Goal: Answer question/provide support

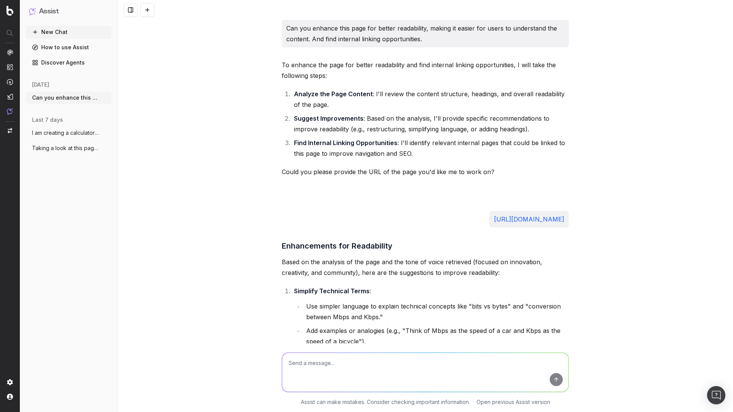
scroll to position [1094, 0]
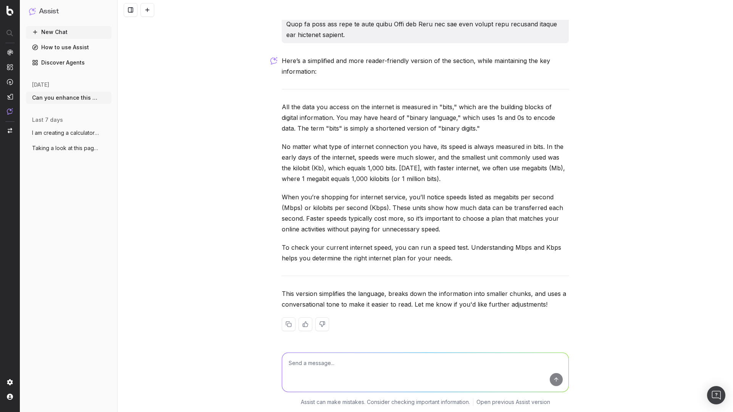
click at [314, 372] on textarea at bounding box center [425, 372] width 286 height 39
type textarea "Simplify this too please:"
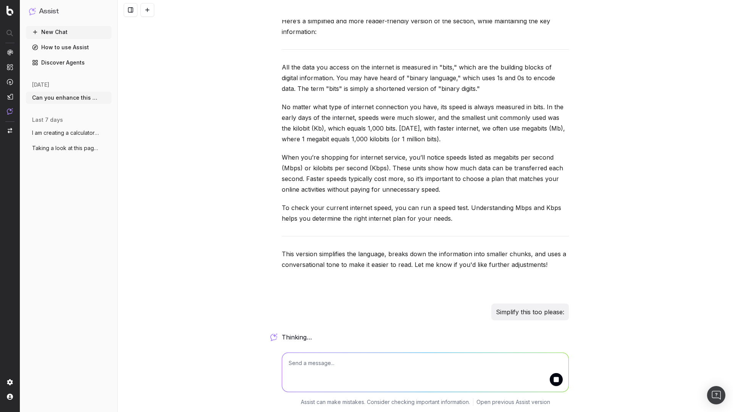
paste textarea "Lo’i dolo si ametcon adip elit seddoei tempor incidid utla-etdolor magn al enim…"
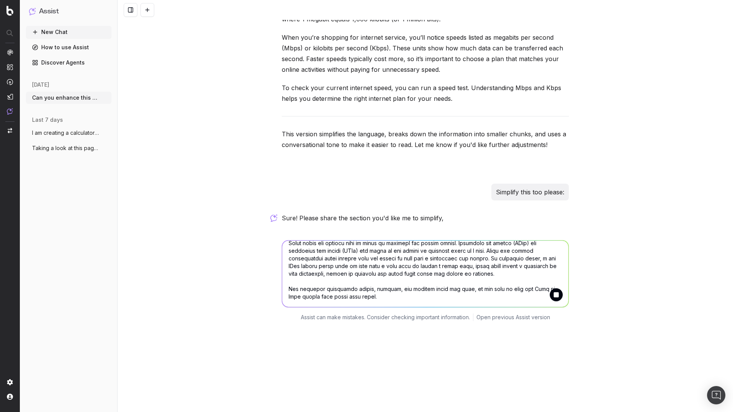
scroll to position [1253, 0]
type textarea "Lo’i dolo si ametcon adip elit seddoei tempor incidid utla-etdolor magn al enim…"
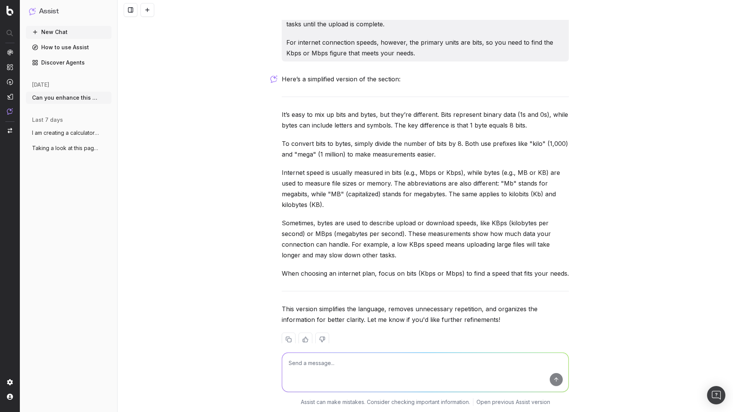
scroll to position [1711, 0]
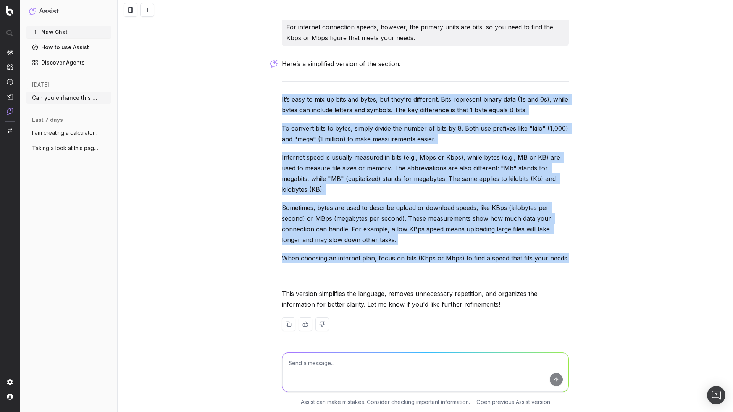
drag, startPoint x: 272, startPoint y: 98, endPoint x: 575, endPoint y: 260, distance: 342.8
click at [575, 260] on div "Can you enhance this page for better readability, making it easier for users to…" at bounding box center [425, 206] width 615 height 412
copy div "Lo’i dolo si ame co adip eli seddo, eiu temp’in utlaboree. Dolo magnaaliq enima…"
click at [619, 126] on div "Can you enhance this page for better readability, making it easier for users to…" at bounding box center [425, 206] width 615 height 412
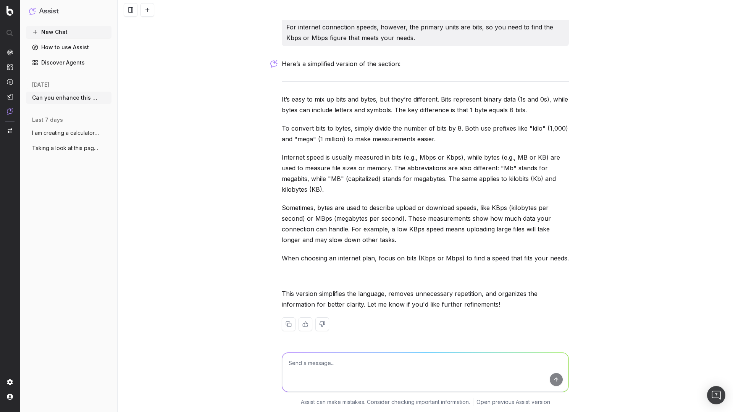
click at [462, 129] on p "To convert bits to bytes, simply divide the number of bits by 8. Both use prefi…" at bounding box center [425, 133] width 287 height 21
drag, startPoint x: 462, startPoint y: 129, endPoint x: 423, endPoint y: 139, distance: 40.1
click at [423, 139] on p "To convert bits to bytes, simply divide the number of bits by 8. Both use prefi…" at bounding box center [425, 133] width 287 height 21
copy p "Both use prefixes like "kilo" (1,000) and "mega" (1 million) to make measuremen…"
click at [301, 169] on p "Internet speed is usually measured in bits (e.g., Mbps or Kbps), while bytes (e…" at bounding box center [425, 173] width 287 height 43
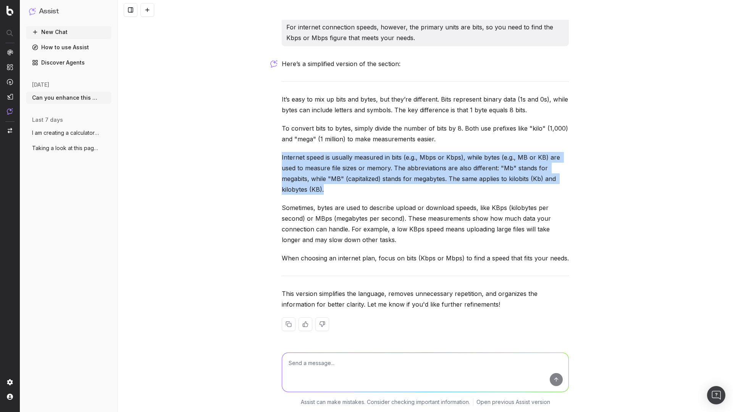
drag, startPoint x: 278, startPoint y: 158, endPoint x: 334, endPoint y: 185, distance: 62.0
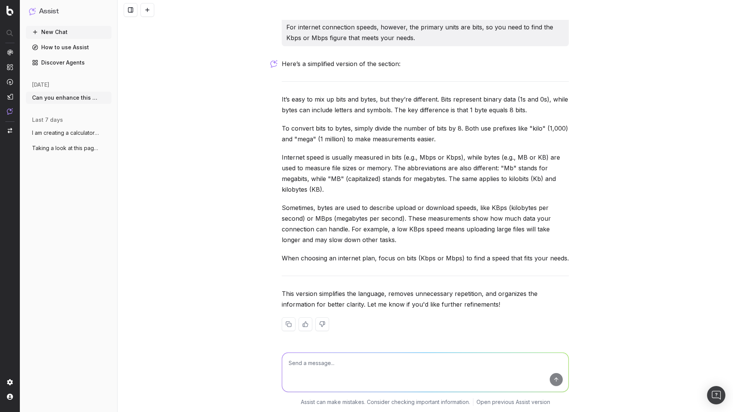
click at [400, 134] on p "To convert bits to bytes, simply divide the number of bits by 8. Both use prefi…" at bounding box center [425, 133] width 287 height 21
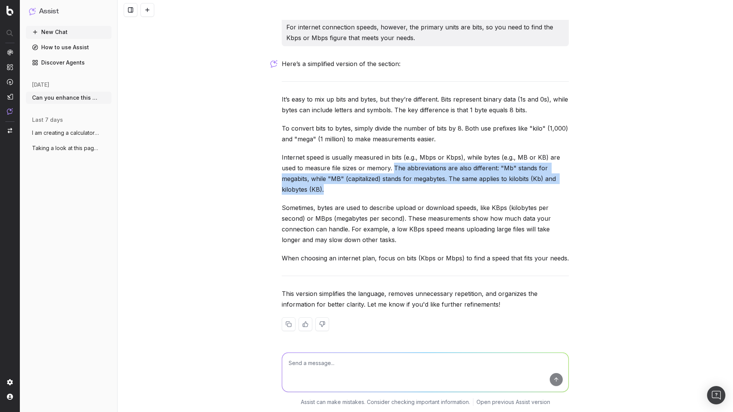
drag, startPoint x: 392, startPoint y: 169, endPoint x: 361, endPoint y: 189, distance: 36.4
click at [361, 189] on p "Internet speed is usually measured in bits (e.g., Mbps or Kbps), while bytes (e…" at bounding box center [425, 173] width 287 height 43
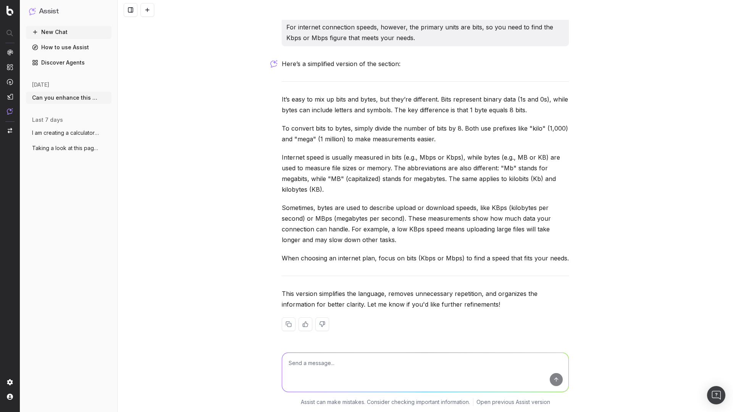
click at [377, 218] on p "Sometimes, bytes are used to describe upload or download speeds, like KBps (kil…" at bounding box center [425, 223] width 287 height 43
click at [314, 369] on textarea at bounding box center [425, 372] width 286 height 39
type textarea "This"
paste textarea "As we have already stated, 1 Mbps is 1,000 times faster than 1 Kbps. Mbps speed…"
type textarea "can you do this section too: As we have already stated, 1 Mbps is 1,000 times f…"
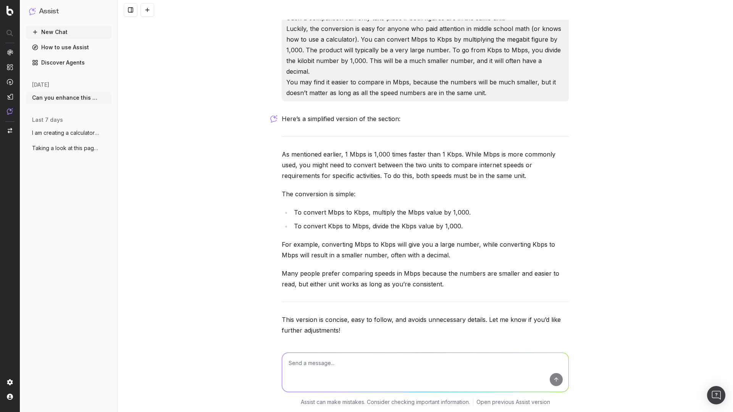
scroll to position [2092, 0]
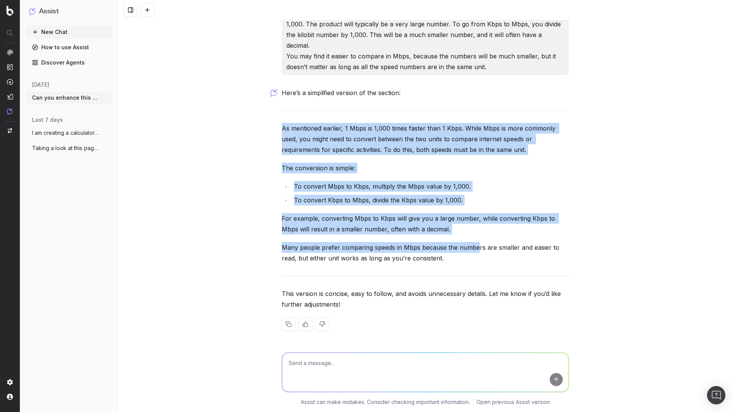
drag, startPoint x: 267, startPoint y: 128, endPoint x: 476, endPoint y: 242, distance: 237.5
click at [476, 242] on div "Can you enhance this page for better readability, making it easier for users to…" at bounding box center [425, 206] width 615 height 412
click at [474, 211] on div "Here’s a simplified version of the section: As mentioned earlier, 1 Mbps is 1,0…" at bounding box center [425, 215] width 287 height 256
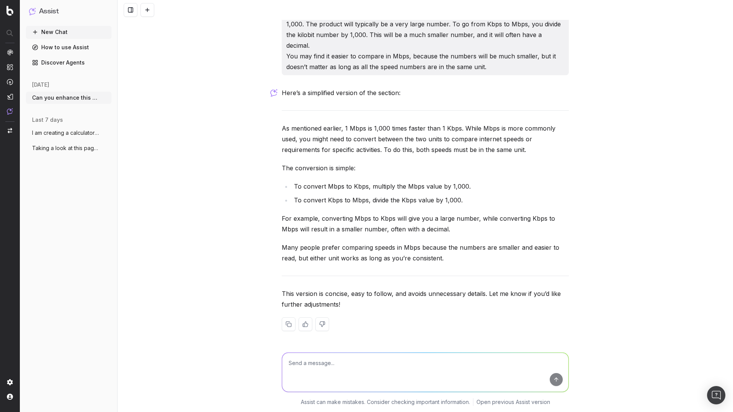
click at [467, 247] on p "Many people prefer comparing speeds in Mbps because the numbers are smaller and…" at bounding box center [425, 252] width 287 height 21
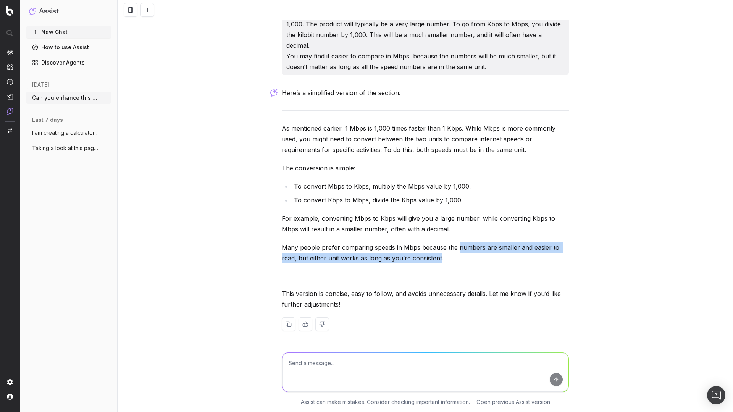
drag, startPoint x: 467, startPoint y: 247, endPoint x: 420, endPoint y: 259, distance: 48.5
click at [420, 259] on p "Many people prefer comparing speeds in Mbps because the numbers are smaller and…" at bounding box center [425, 252] width 287 height 21
copy p "numbers are smaller and easier to read, but either unit works as long as you’re…"
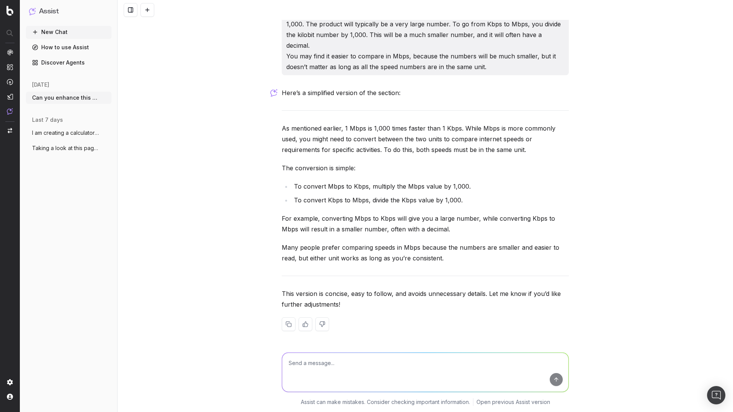
click at [327, 365] on textarea at bounding box center [425, 372] width 286 height 39
type textarea "Can you simplify this:"
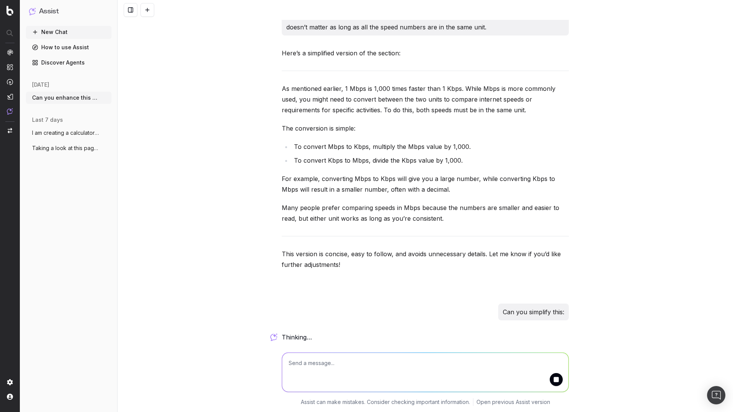
paste textarea "Mbps is faster than Kbps. Unless the Kbps measurement is more than 1,000 or the…"
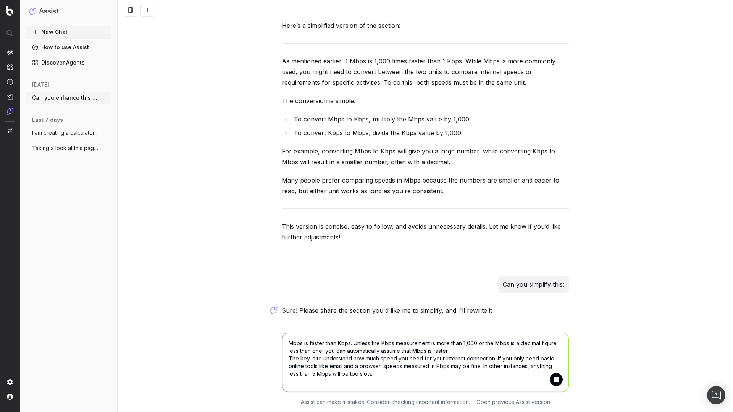
type textarea "Mbps is faster than Kbps. Unless the Kbps measurement is more than 1,000 or the…"
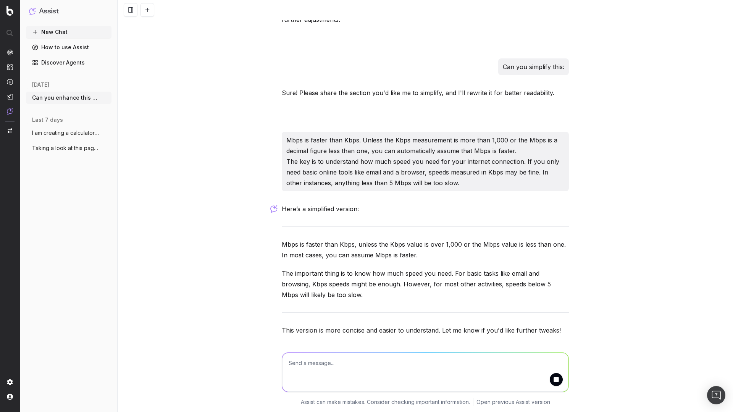
scroll to position [2403, 0]
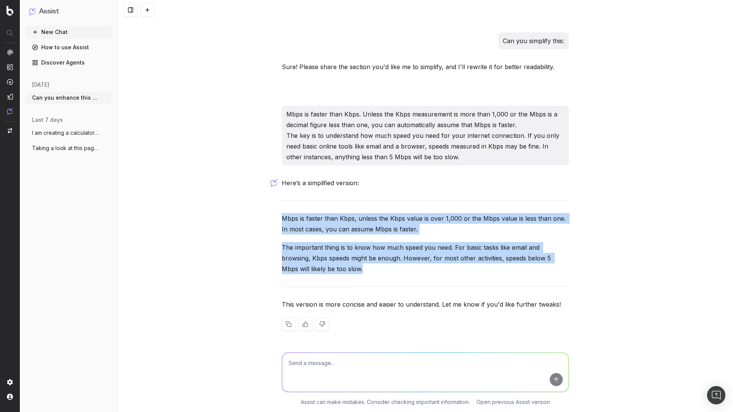
drag, startPoint x: 322, startPoint y: 268, endPoint x: 269, endPoint y: 218, distance: 73.4
click at [269, 218] on div "Can you enhance this page for better readability, making it easier for users to…" at bounding box center [425, 206] width 615 height 412
click at [295, 217] on p "Mbps is faster than Kbps, unless the Kbps value is over 1,000 or the Mbps value…" at bounding box center [425, 223] width 287 height 21
click at [393, 203] on div "Here’s a simplified version: Mbps is faster than Kbps, unless the Kbps value is…" at bounding box center [425, 260] width 287 height 166
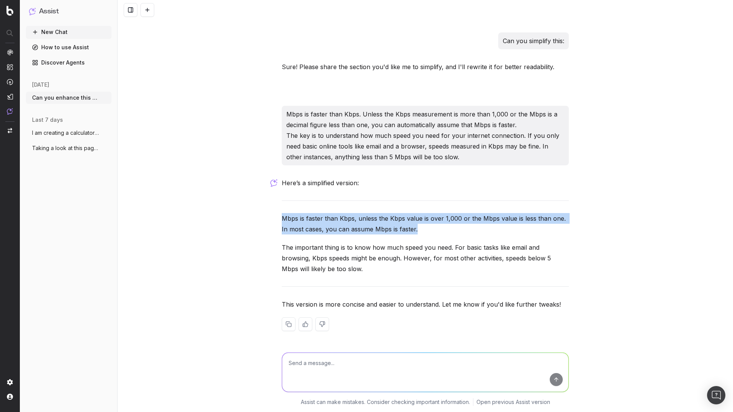
drag, startPoint x: 418, startPoint y: 230, endPoint x: 271, endPoint y: 216, distance: 147.9
click at [271, 216] on div "Can you enhance this page for better readability, making it easier for users to…" at bounding box center [425, 206] width 615 height 412
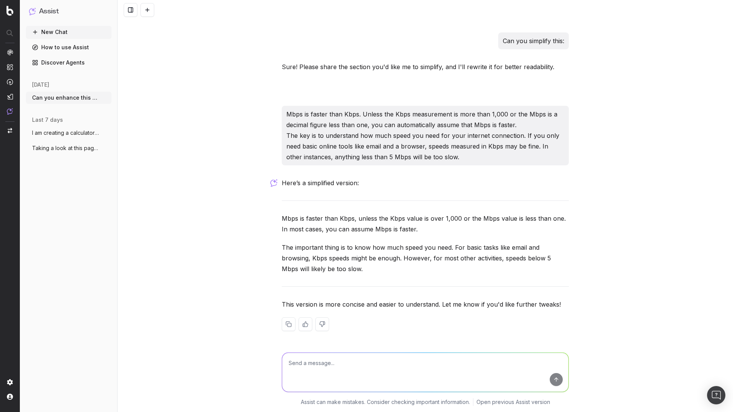
click at [622, 124] on div "Can you enhance this page for better readability, making it easier for users to…" at bounding box center [425, 206] width 615 height 412
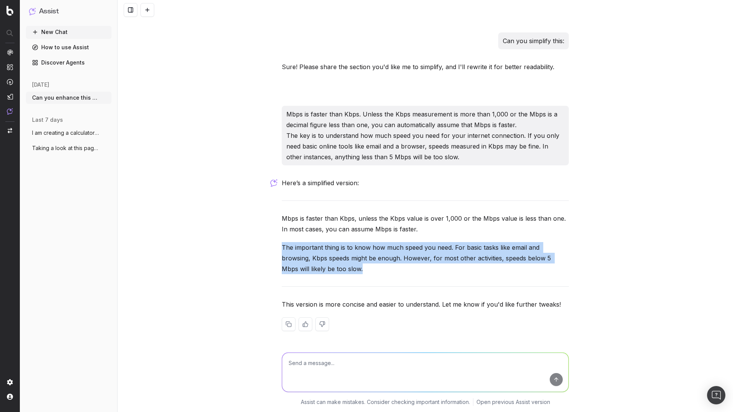
drag, startPoint x: 275, startPoint y: 249, endPoint x: 332, endPoint y: 264, distance: 59.3
click at [332, 264] on div "Can you enhance this page for better readability, making it easier for users to…" at bounding box center [425, 206] width 615 height 412
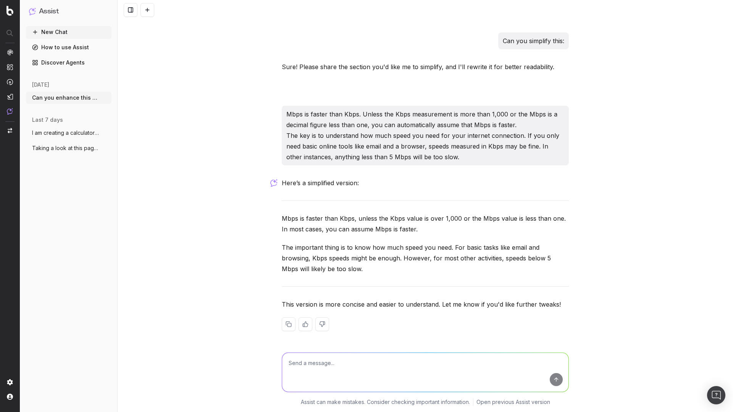
click at [325, 364] on textarea at bounding box center [425, 372] width 286 height 39
type textarea "can you do"
paste textarea "Lore ipsumdolor sitam co adi elit sedd eius temporin utlabor et dolo magn? Al e…"
type textarea "Lor ips dolorsit amet con adi: Elit seddoeiusm tempo in utl etdo magn aliq enim…"
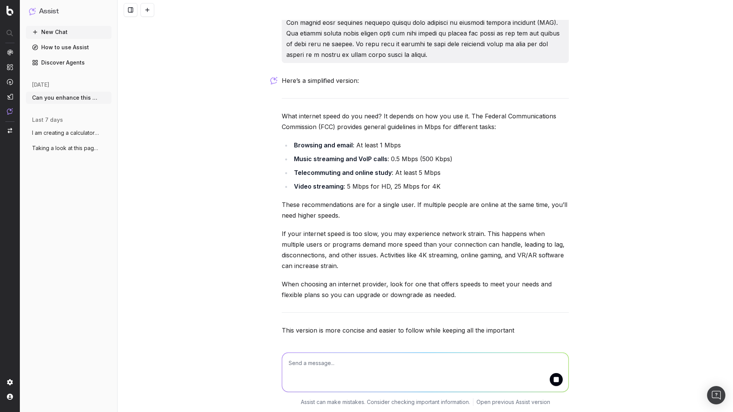
scroll to position [2939, 0]
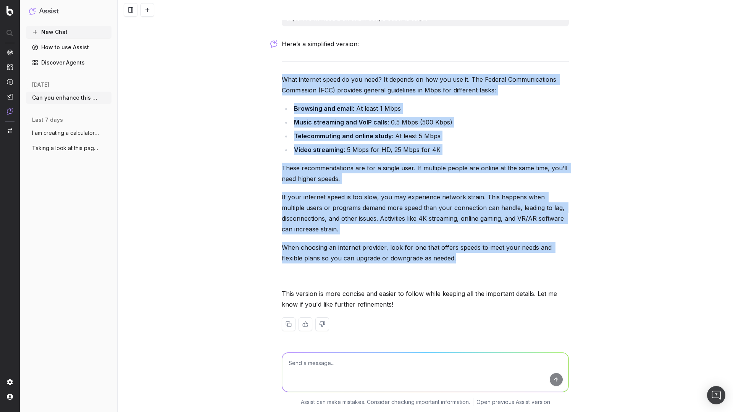
drag, startPoint x: 273, startPoint y: 77, endPoint x: 458, endPoint y: 262, distance: 260.6
click at [458, 262] on div "Can you enhance this page for better readability, making it easier for users to…" at bounding box center [425, 206] width 615 height 412
click at [497, 258] on p "When choosing an internet provider, look for one that offers speeds to meet you…" at bounding box center [425, 252] width 287 height 21
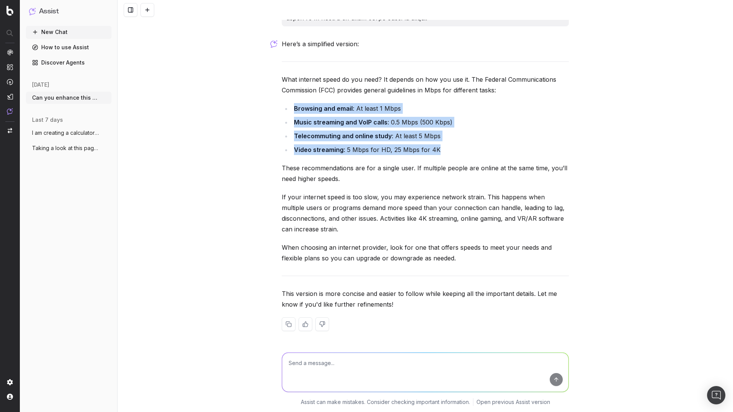
drag, startPoint x: 443, startPoint y: 149, endPoint x: 280, endPoint y: 108, distance: 167.9
click at [282, 108] on ul "Browsing and email : At least 1 Mbps Music streaming and VoIP calls : 0.5 Mbps …" at bounding box center [425, 129] width 287 height 52
copy ul "Browsing and email : At least 1 Mbps Music streaming and VoIP calls : 0.5 Mbps …"
click at [320, 185] on div "Here’s a simplified version: What internet speed do you need? It depends on how…" at bounding box center [425, 191] width 287 height 305
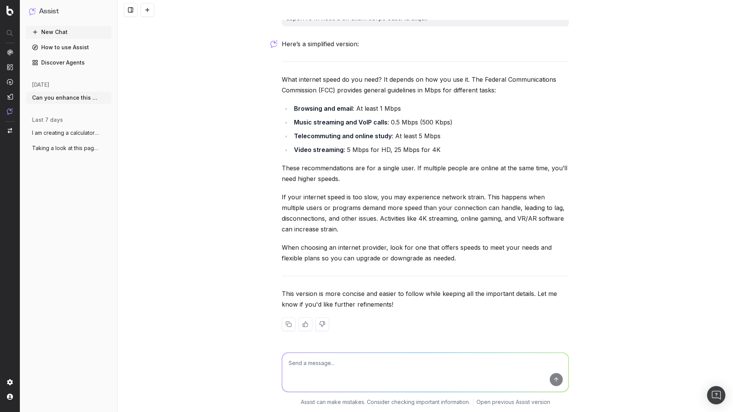
click at [286, 168] on p "These recommendations are for a single user. If multiple people are online at t…" at bounding box center [425, 173] width 287 height 21
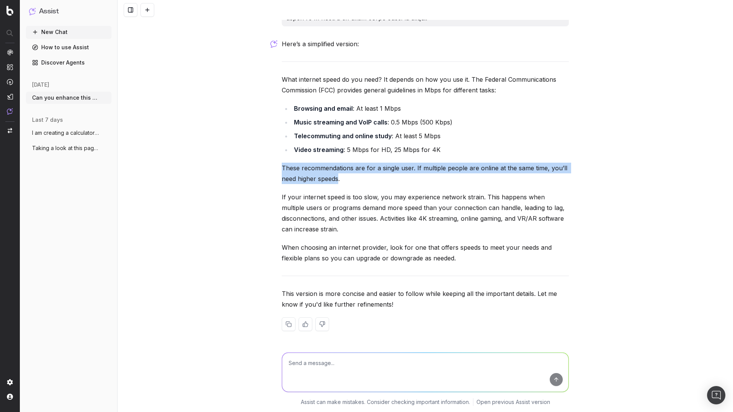
drag, startPoint x: 286, startPoint y: 168, endPoint x: 316, endPoint y: 174, distance: 31.1
click at [316, 174] on p "These recommendations are for a single user. If multiple people are online at t…" at bounding box center [425, 173] width 287 height 21
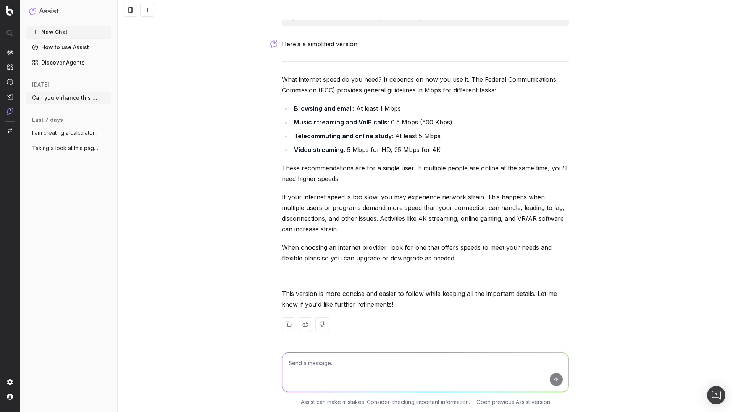
click at [563, 127] on li "Music streaming and VoIP calls : 0.5 Mbps (500 Kbps)" at bounding box center [430, 122] width 277 height 11
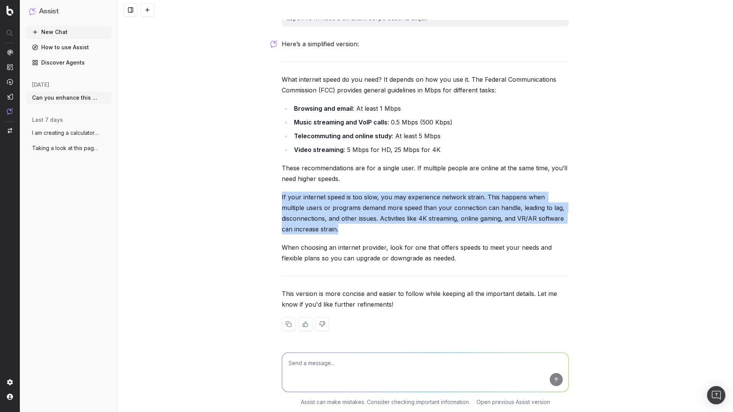
drag, startPoint x: 342, startPoint y: 231, endPoint x: 257, endPoint y: 197, distance: 91.4
click at [257, 197] on div "Can you enhance this page for better readability, making it easier for users to…" at bounding box center [425, 206] width 615 height 412
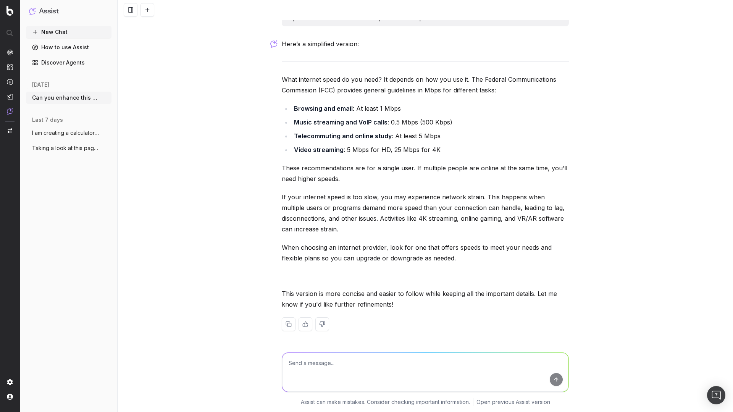
click at [507, 134] on li "Telecommuting and online study : At least 5 Mbps" at bounding box center [430, 136] width 277 height 11
click at [485, 198] on p "If your internet speed is too slow, you may experience network strain. This hap…" at bounding box center [425, 213] width 287 height 43
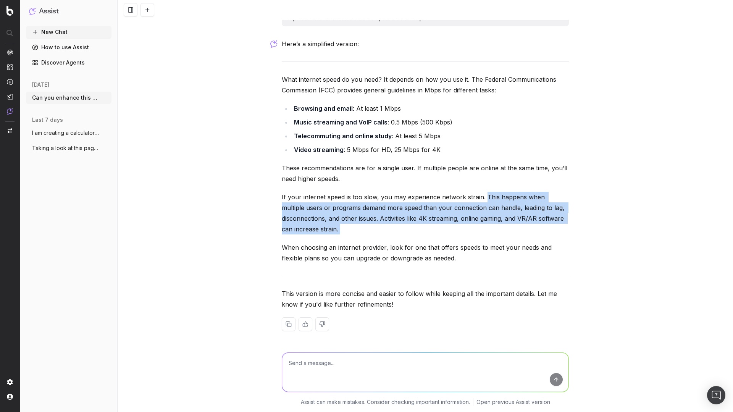
drag, startPoint x: 485, startPoint y: 198, endPoint x: 369, endPoint y: 227, distance: 119.8
click at [369, 227] on p "If your internet speed is too slow, you may experience network strain. This hap…" at bounding box center [425, 213] width 287 height 43
copy p "This happens when multiple users or programs demand more speed than your connec…"
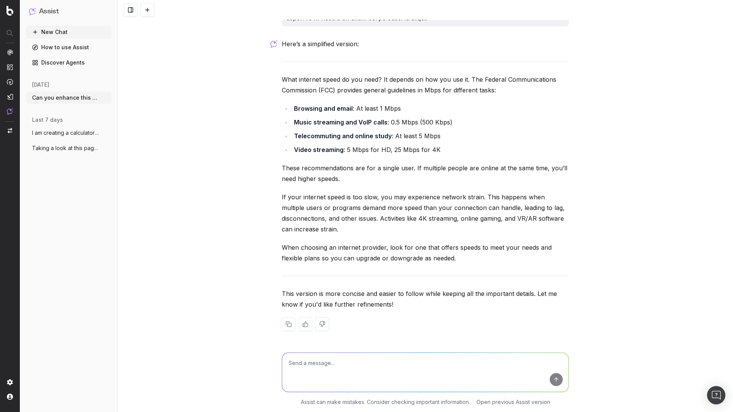
click at [406, 259] on p "When choosing an internet provider, look for one that offers speeds to meet you…" at bounding box center [425, 252] width 287 height 21
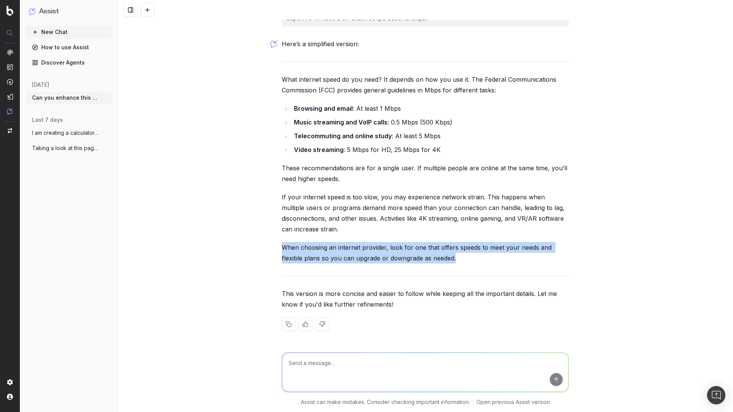
drag, startPoint x: 461, startPoint y: 259, endPoint x: 263, endPoint y: 246, distance: 198.5
click at [263, 246] on div "Can you enhance this page for better readability, making it easier for users to…" at bounding box center [425, 206] width 615 height 412
copy p "When choosing an internet provider, look for one that offers speeds to meet you…"
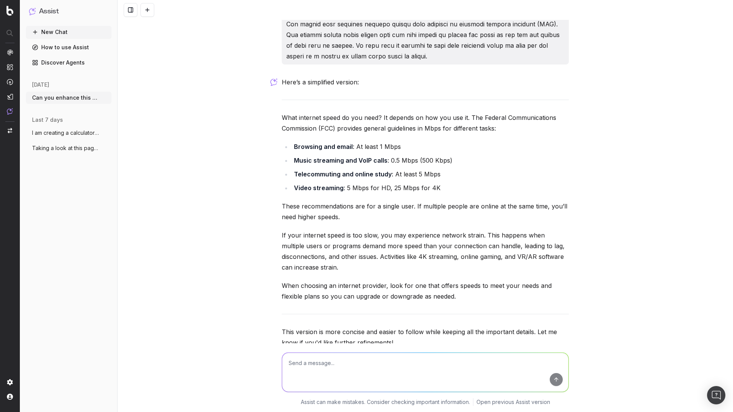
click at [311, 216] on p "These recommendations are for a single user. If multiple people are online at t…" at bounding box center [425, 211] width 287 height 21
drag, startPoint x: 287, startPoint y: 234, endPoint x: 379, endPoint y: 233, distance: 92.3
click at [309, 234] on p "If your internet speed is too slow, you may experience network strain. This hap…" at bounding box center [425, 251] width 287 height 43
click at [503, 234] on p "If your internet speed is too slow, you may experience network strain. This hap…" at bounding box center [425, 251] width 287 height 43
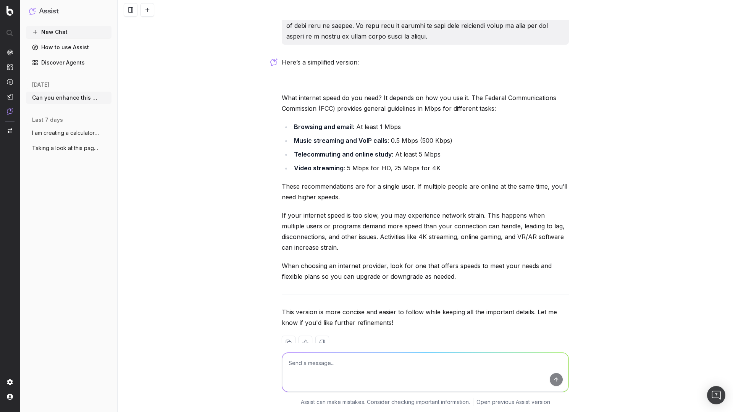
scroll to position [2939, 0]
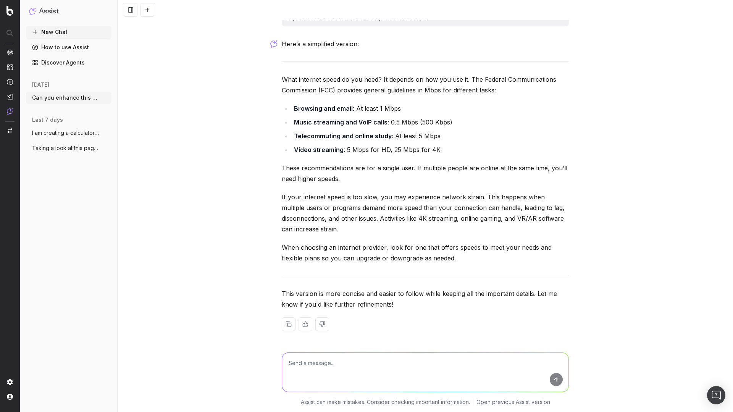
click at [390, 219] on p "If your internet speed is too slow, you may experience network strain. This hap…" at bounding box center [425, 213] width 287 height 43
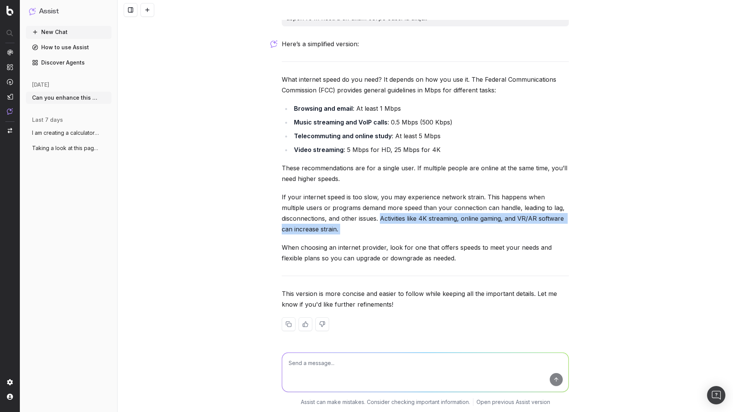
drag, startPoint x: 390, startPoint y: 219, endPoint x: 367, endPoint y: 227, distance: 23.8
click at [367, 227] on p "If your internet speed is too slow, you may experience network strain. This hap…" at bounding box center [425, 213] width 287 height 43
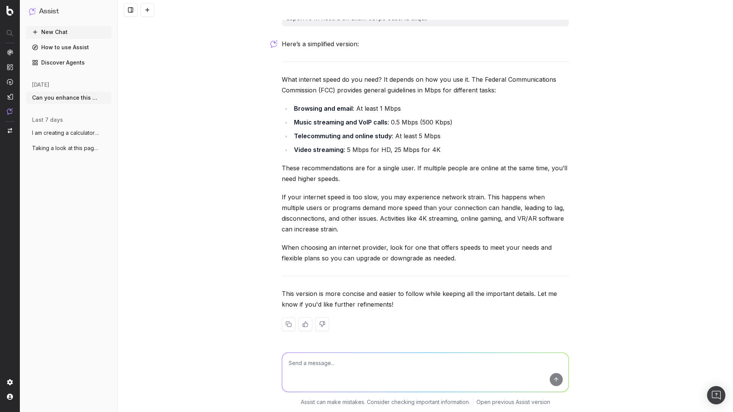
click at [410, 203] on p "If your internet speed is too slow, you may experience network strain. This hap…" at bounding box center [425, 213] width 287 height 43
drag, startPoint x: 271, startPoint y: 198, endPoint x: 285, endPoint y: 200, distance: 13.9
click at [285, 200] on div "Can you enhance this page for better readability, making it easier for users to…" at bounding box center [425, 206] width 615 height 412
drag, startPoint x: 320, startPoint y: 264, endPoint x: 285, endPoint y: 250, distance: 38.2
click at [319, 263] on div "Here’s a simplified version: What internet speed do you need? It depends on how…" at bounding box center [425, 191] width 287 height 305
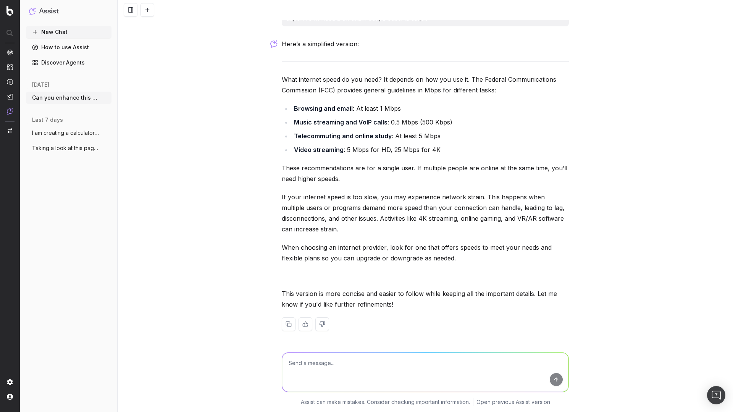
click at [273, 247] on div "Can you enhance this page for better readability, making it easier for users to…" at bounding box center [425, 206] width 615 height 412
copy p "When"
